Goal: Information Seeking & Learning: Learn about a topic

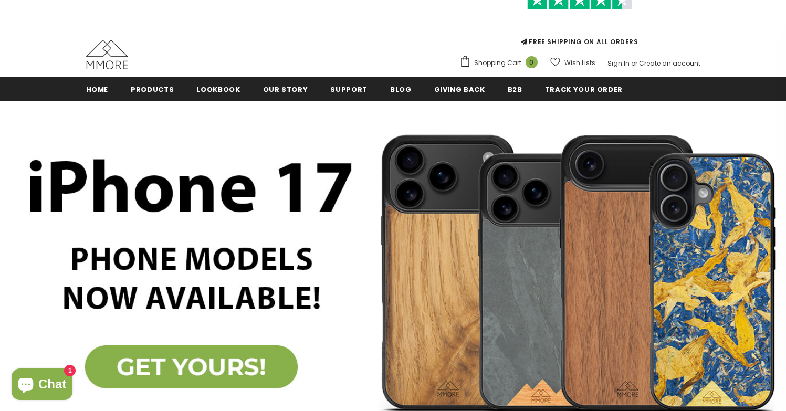
scroll to position [107, 0]
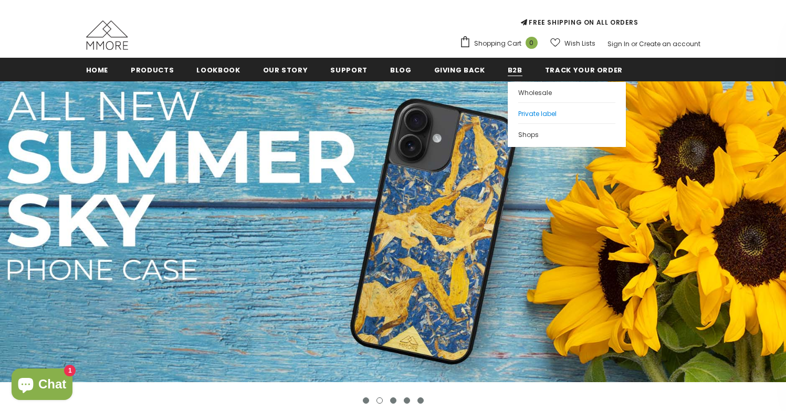
click at [518, 102] on link "Private label" at bounding box center [566, 112] width 97 height 21
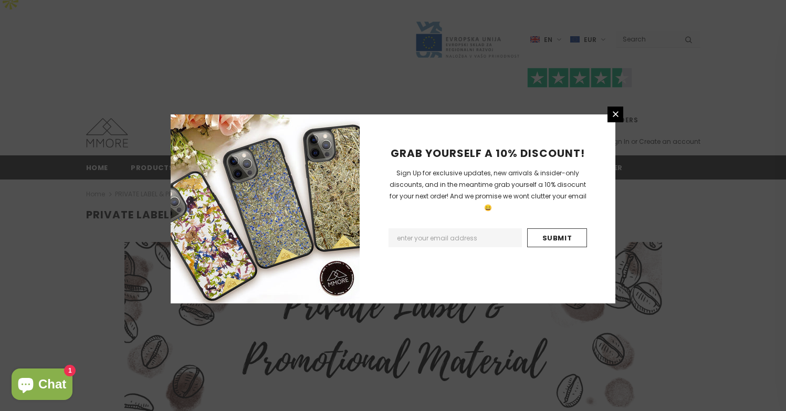
scroll to position [337, 0]
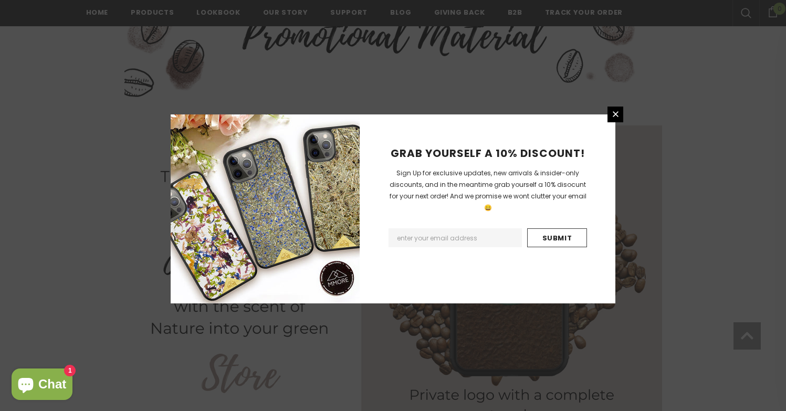
click at [603, 103] on div "GRAB YOURSELF A 10% DISCOUNT! Sign Up for exclusive updates, new arrivals & ins…" at bounding box center [393, 205] width 786 height 411
click at [609, 111] on link at bounding box center [616, 115] width 16 height 16
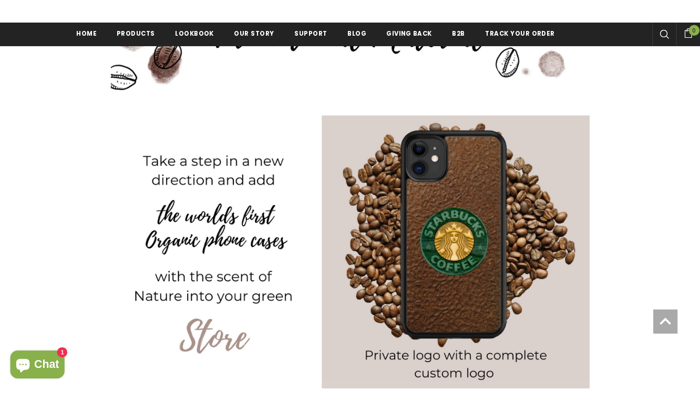
scroll to position [337, 0]
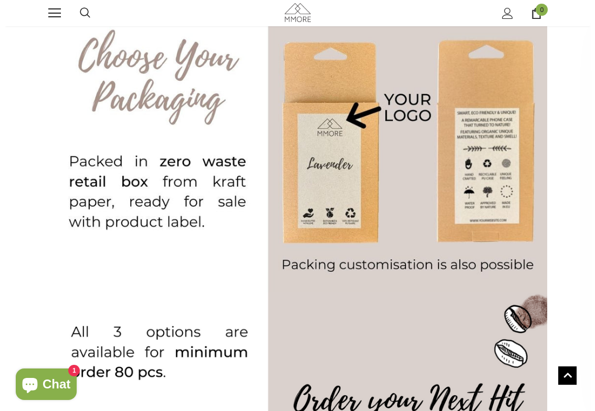
scroll to position [1158, 0]
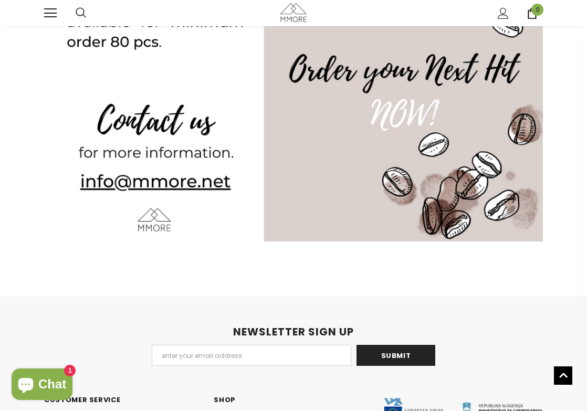
click at [47, 9] on span at bounding box center [50, 8] width 13 height 1
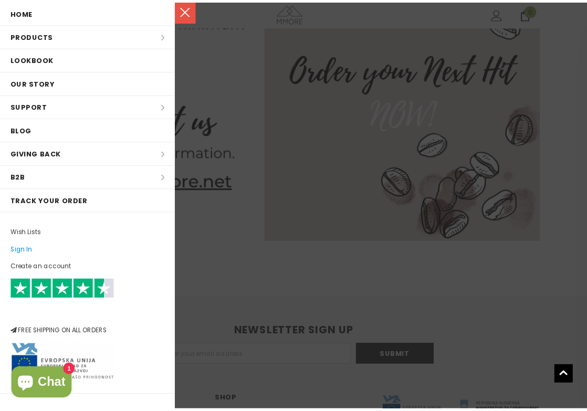
scroll to position [147, 0]
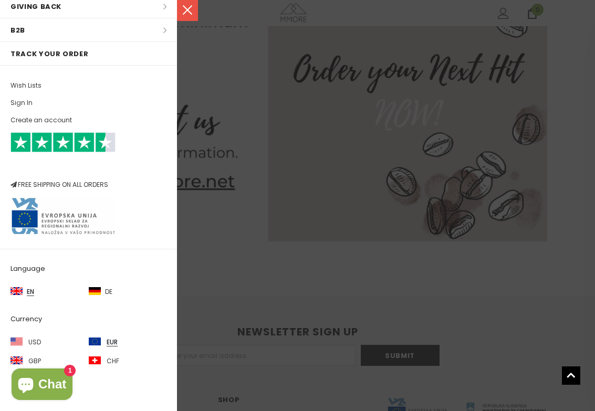
click at [194, 8] on link at bounding box center [187, 10] width 21 height 21
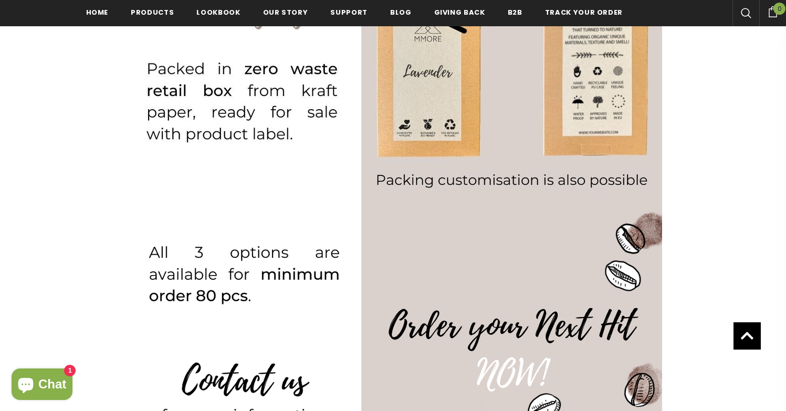
scroll to position [0, 0]
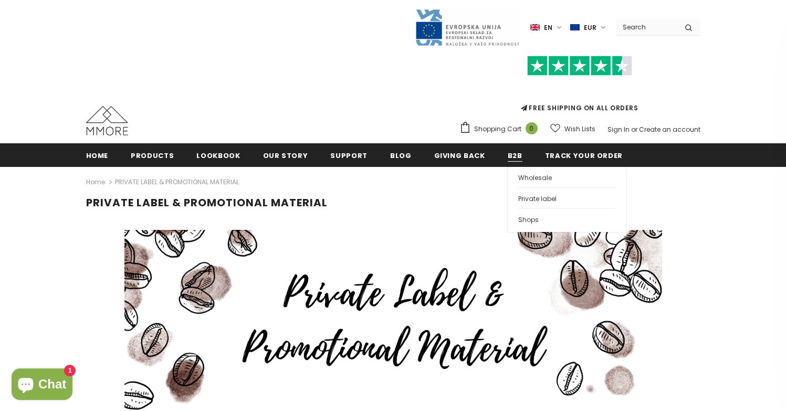
click at [508, 153] on span "B2B" at bounding box center [515, 156] width 15 height 10
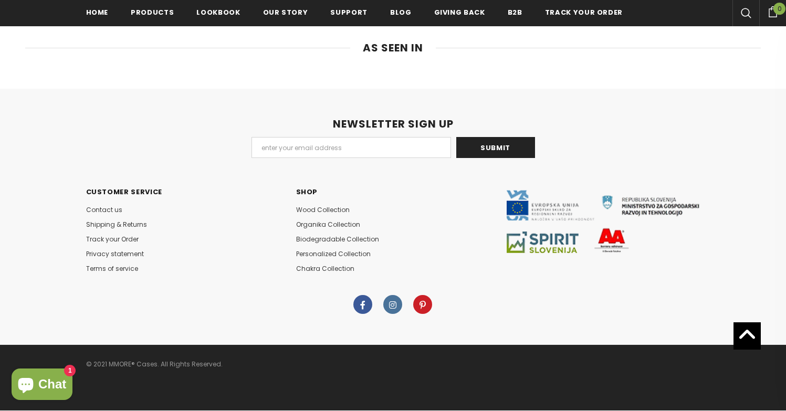
scroll to position [5546, 0]
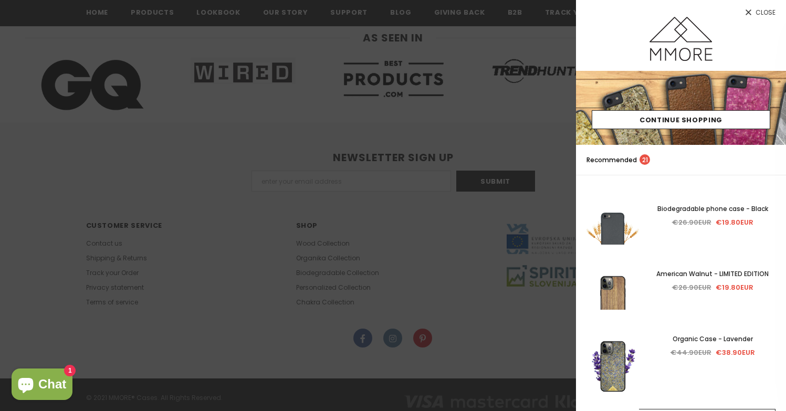
click at [769, 16] on span "Close" at bounding box center [766, 12] width 20 height 6
click at [387, 12] on div at bounding box center [393, 205] width 786 height 411
